Goal: Information Seeking & Learning: Understand process/instructions

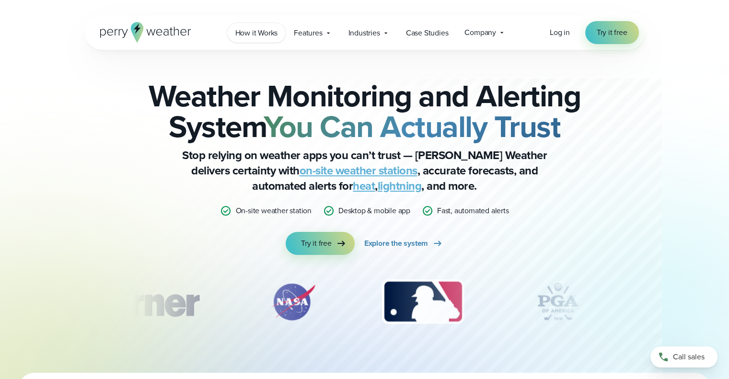
click at [261, 36] on span "How it Works" at bounding box center [256, 33] width 43 height 12
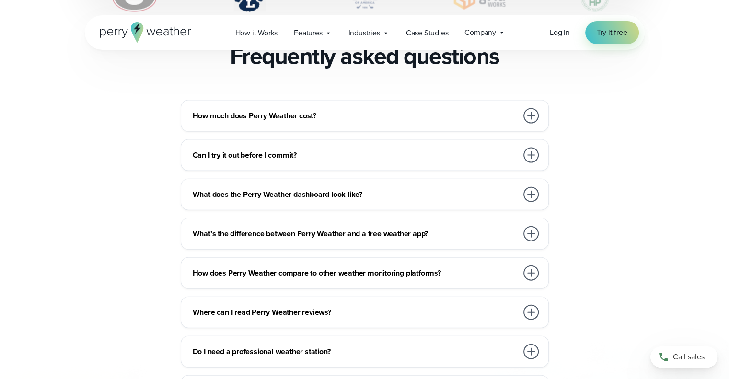
scroll to position [2178, 0]
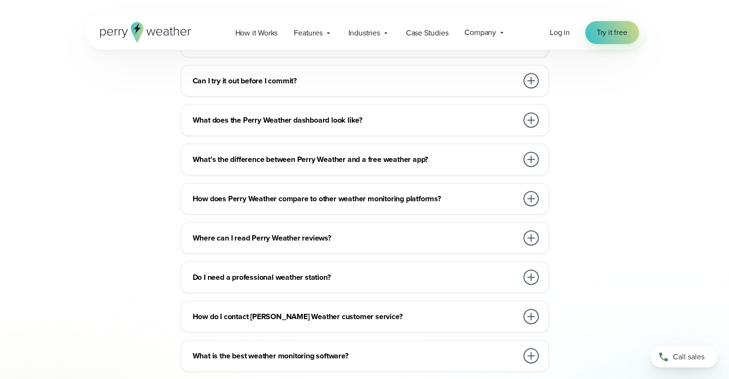
click at [324, 115] on h3 "What does the Perry Weather dashboard look like?" at bounding box center [355, 121] width 325 height 12
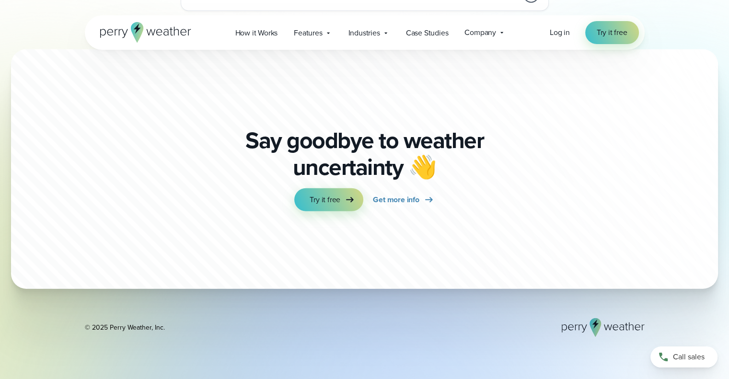
scroll to position [2741, 0]
